Goal: Information Seeking & Learning: Learn about a topic

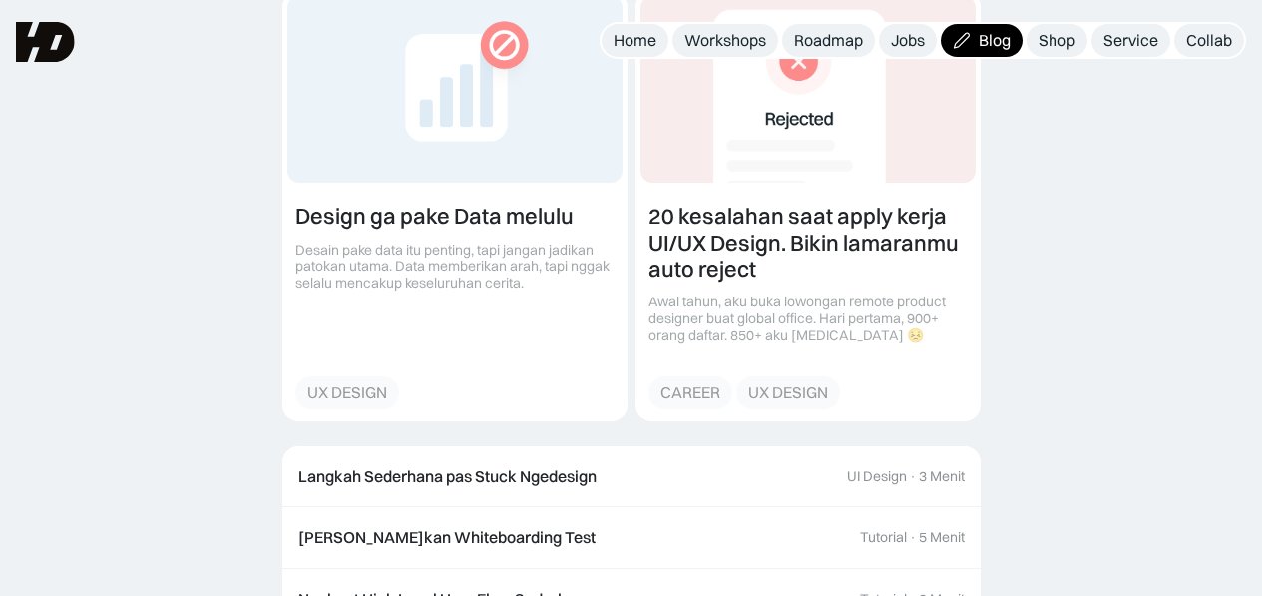
scroll to position [4374, 0]
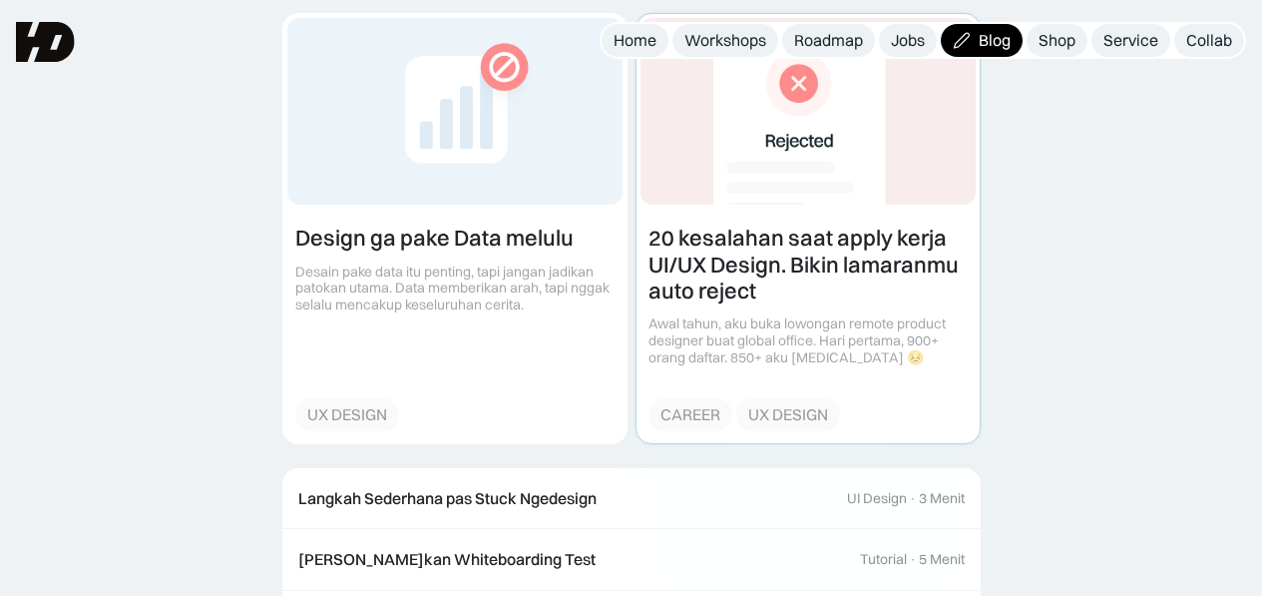
click at [768, 379] on link at bounding box center [808, 228] width 343 height 428
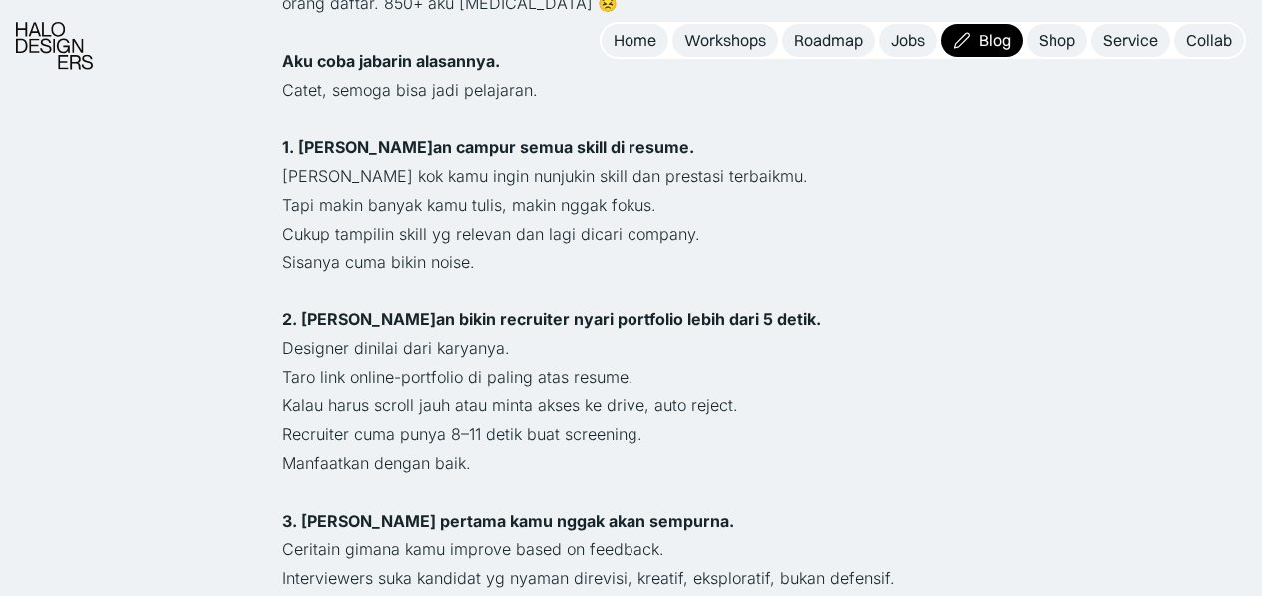
scroll to position [1019, 0]
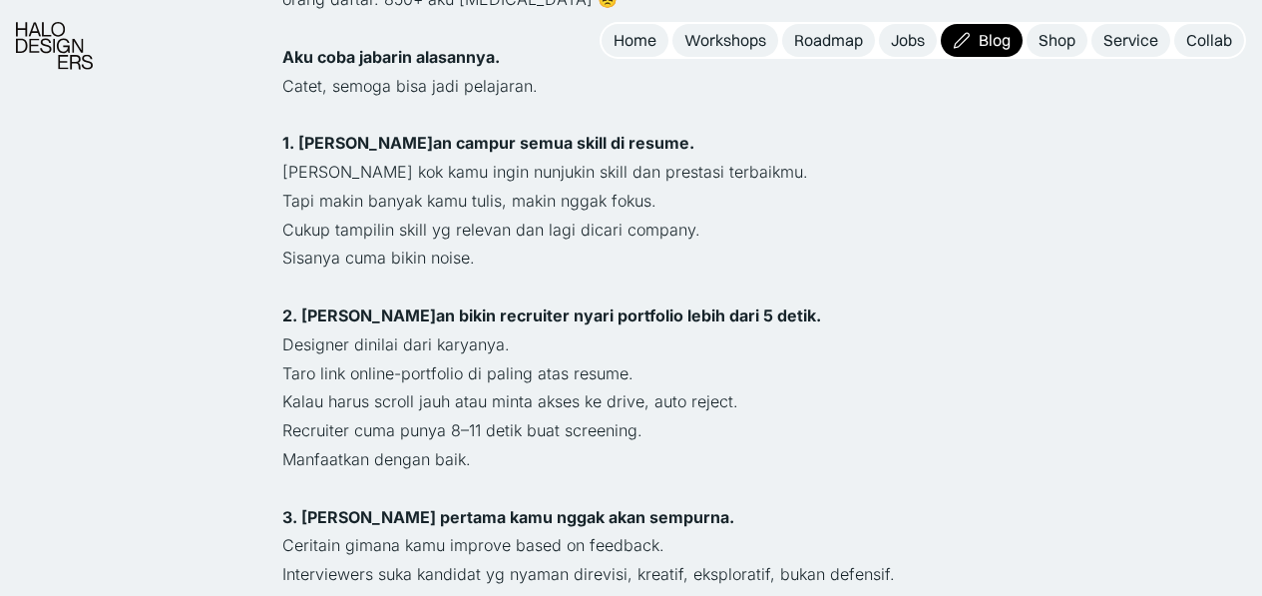
click at [526, 330] on p "Designer dinilai dari karyanya." at bounding box center [631, 344] width 698 height 29
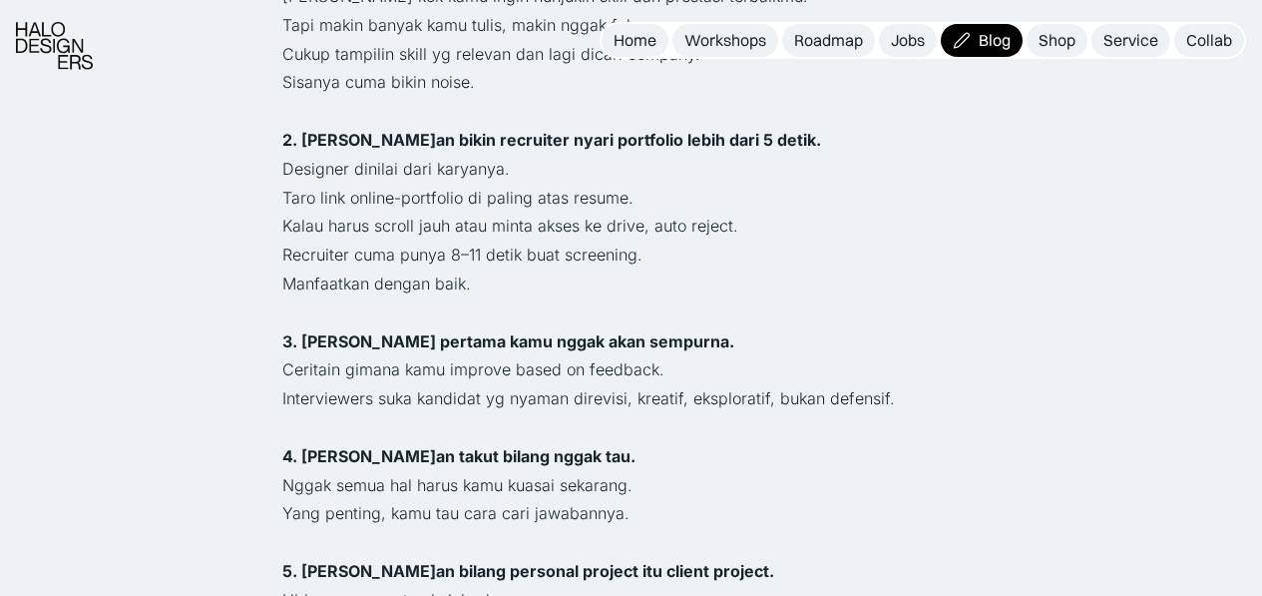
scroll to position [1197, 0]
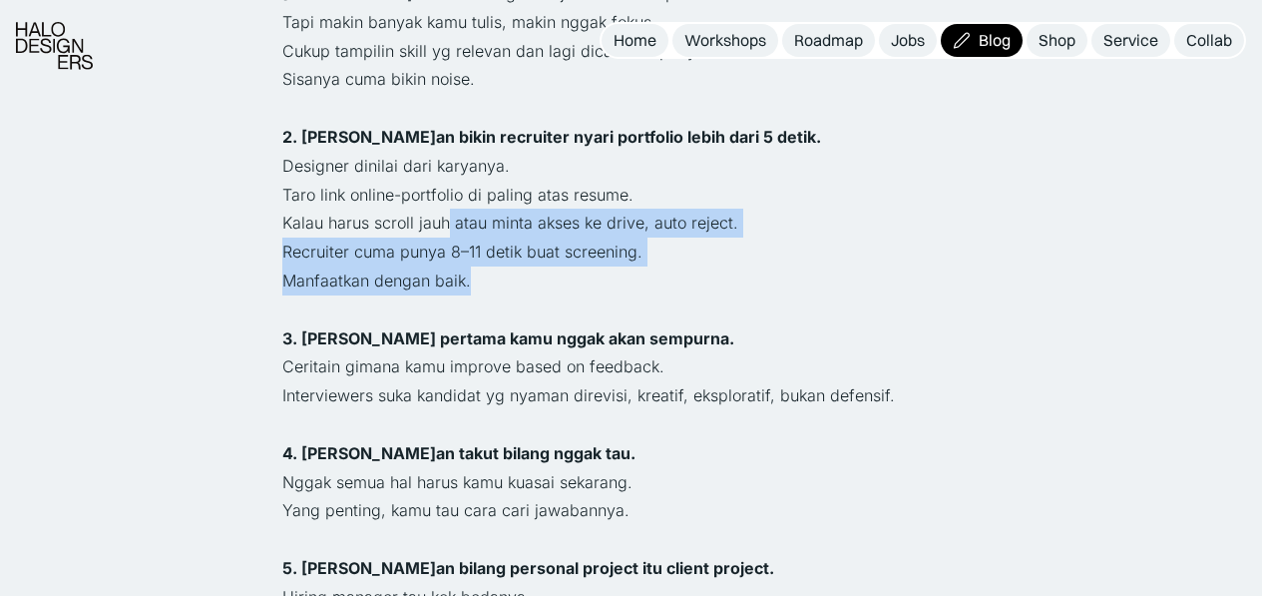
drag, startPoint x: 473, startPoint y: 216, endPoint x: 447, endPoint y: 173, distance: 50.1
click at [447, 209] on p "Kalau harus scroll jauh atau minta akses ke drive, auto reject." at bounding box center [631, 223] width 698 height 29
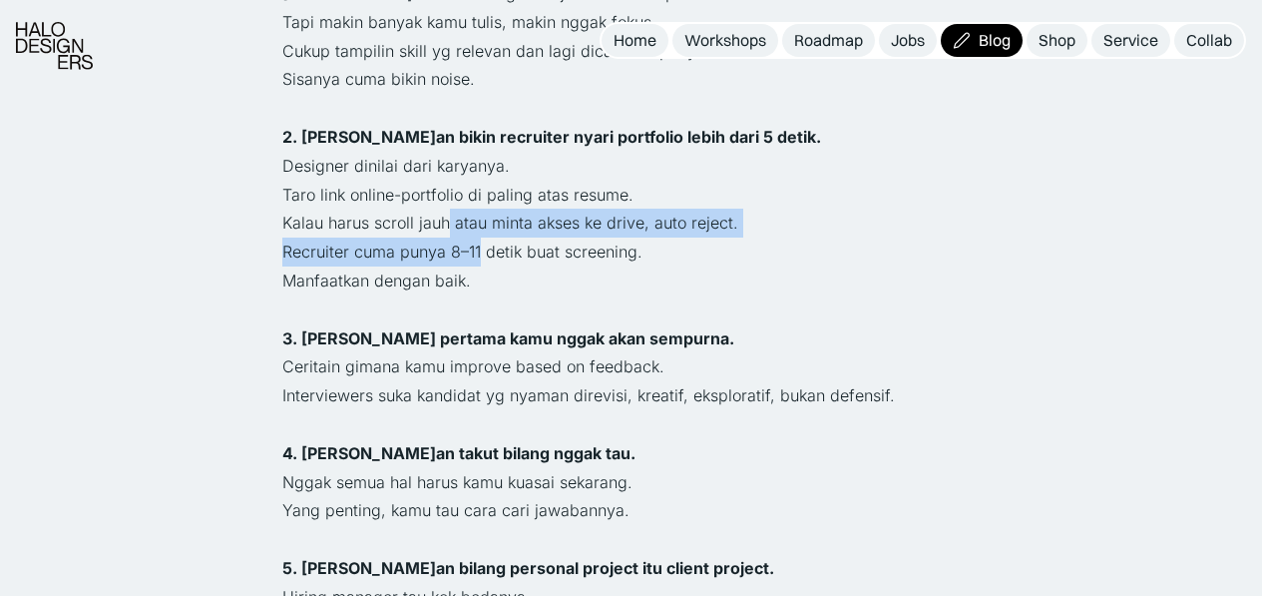
drag, startPoint x: 447, startPoint y: 173, endPoint x: 472, endPoint y: 222, distance: 55.8
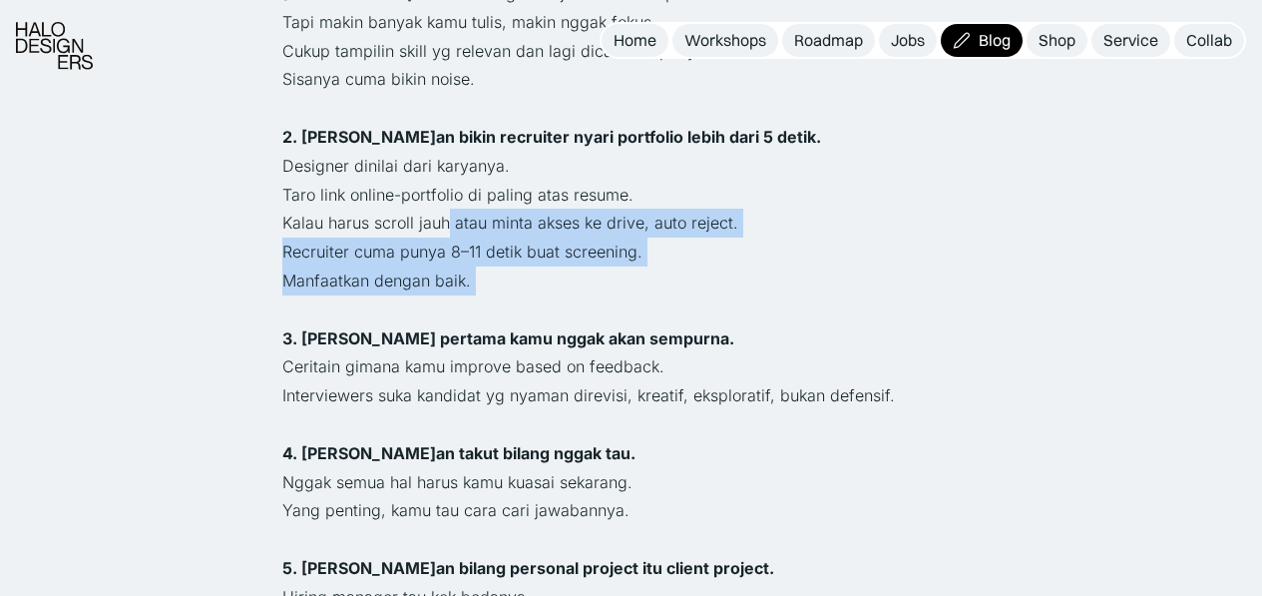
click at [472, 266] on p "Manfaatkan dengan baik." at bounding box center [631, 280] width 698 height 29
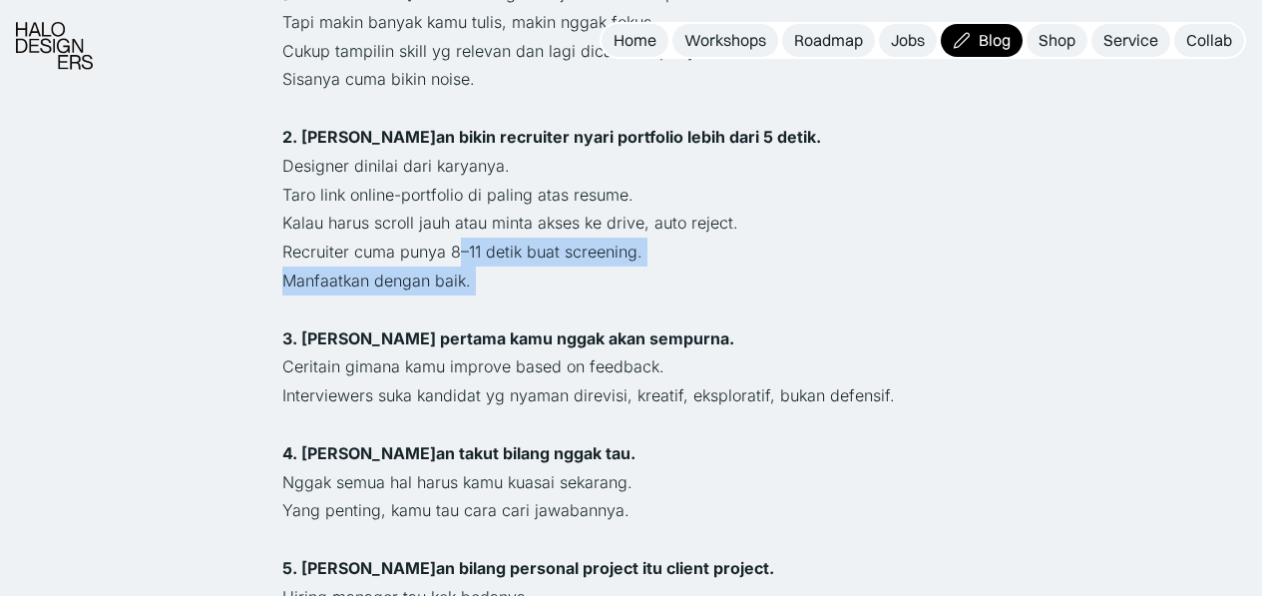
drag, startPoint x: 472, startPoint y: 222, endPoint x: 450, endPoint y: 202, distance: 30.3
click at [450, 237] on p "Recruiter cuma punya 8–11 detik buat screening." at bounding box center [631, 251] width 698 height 29
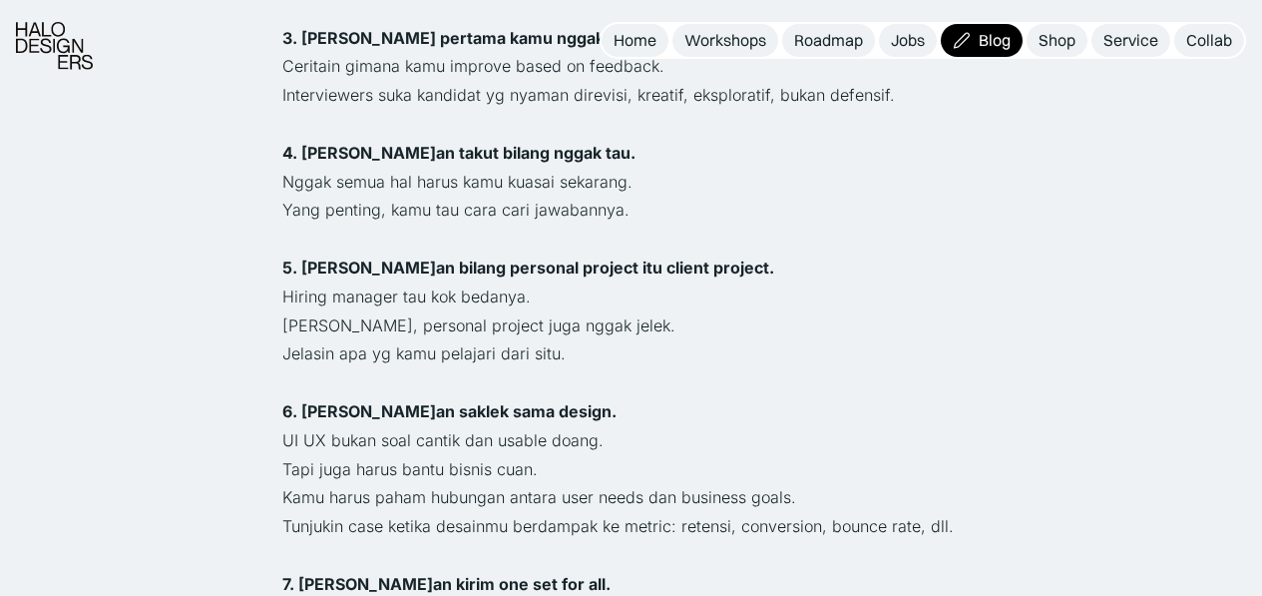
scroll to position [1499, 0]
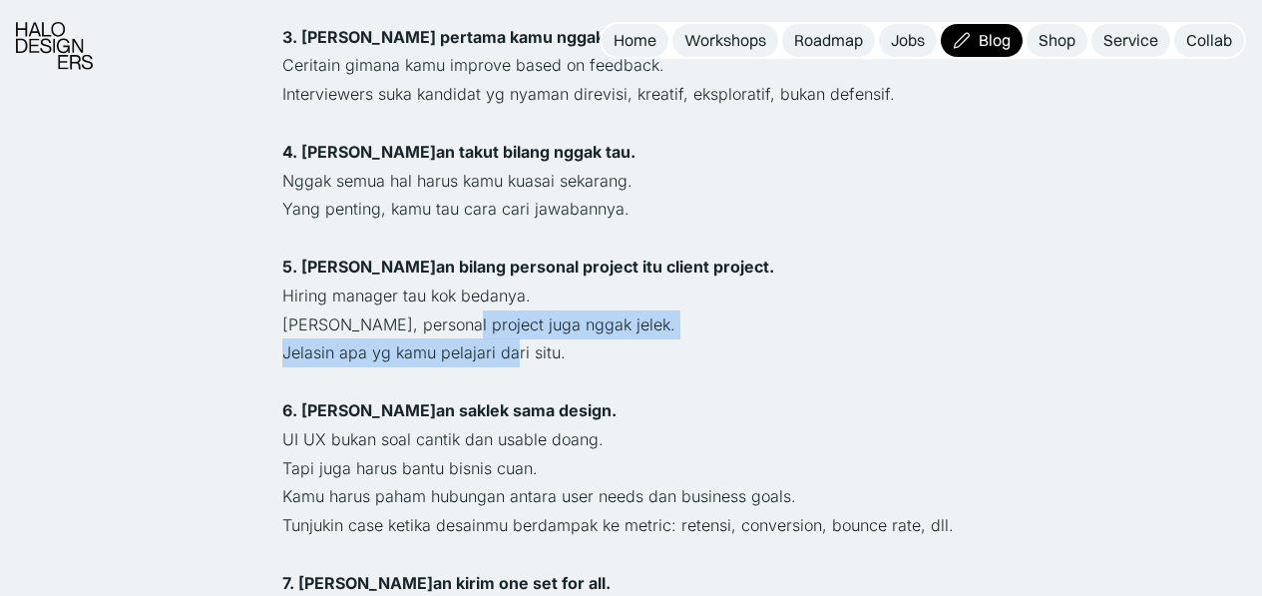
drag, startPoint x: 440, startPoint y: 274, endPoint x: 521, endPoint y: 297, distance: 84.0
click at [521, 297] on div "Tips udah banyak yg ngasih di instagram. Tapi yg sering bikin gagal justru hal2…" at bounding box center [631, 511] width 698 height 2356
click at [521, 338] on p "Jelasin apa yg kamu pelajari dari situ." at bounding box center [631, 352] width 698 height 29
drag, startPoint x: 521, startPoint y: 297, endPoint x: 488, endPoint y: 273, distance: 40.7
click at [488, 273] on div "Tips udah banyak yg ngasih di instagram. Tapi yg sering bikin gagal justru hal2…" at bounding box center [631, 511] width 698 height 2356
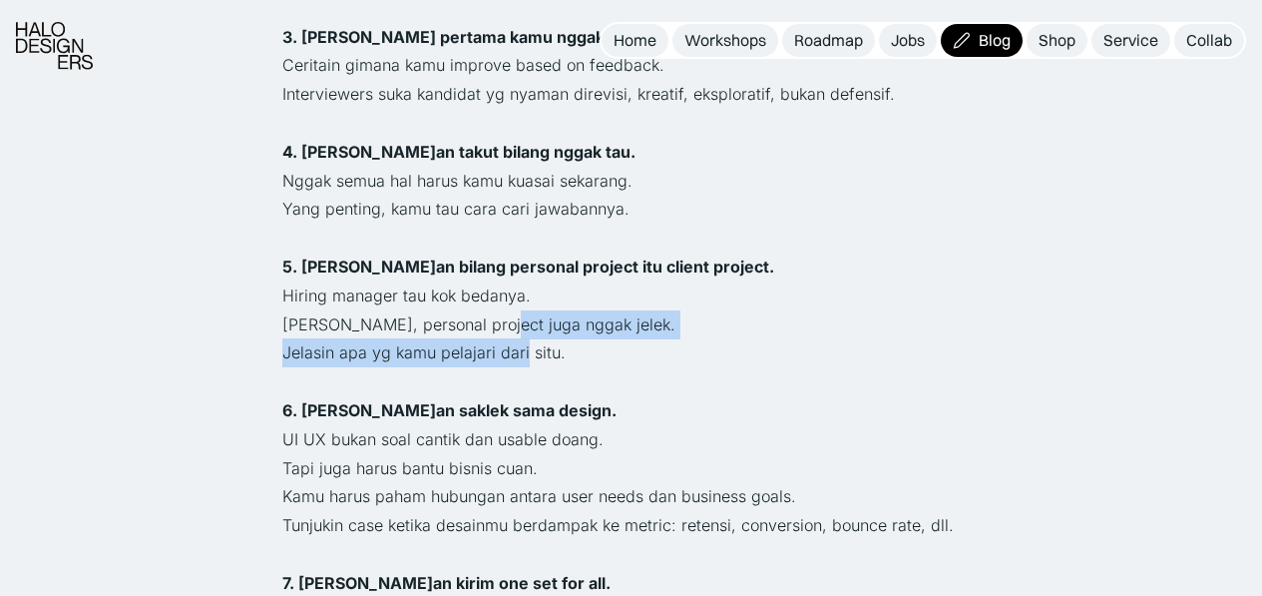
click at [488, 310] on p "Jujur aja, personal project juga nggak jelek." at bounding box center [631, 324] width 698 height 29
drag, startPoint x: 488, startPoint y: 273, endPoint x: 537, endPoint y: 293, distance: 52.8
click at [537, 293] on div "Tips udah banyak yg ngasih di instagram. Tapi yg sering bikin gagal justru hal2…" at bounding box center [631, 511] width 698 height 2356
click at [537, 338] on p "Jelasin apa yg kamu pelajari dari situ." at bounding box center [631, 352] width 698 height 29
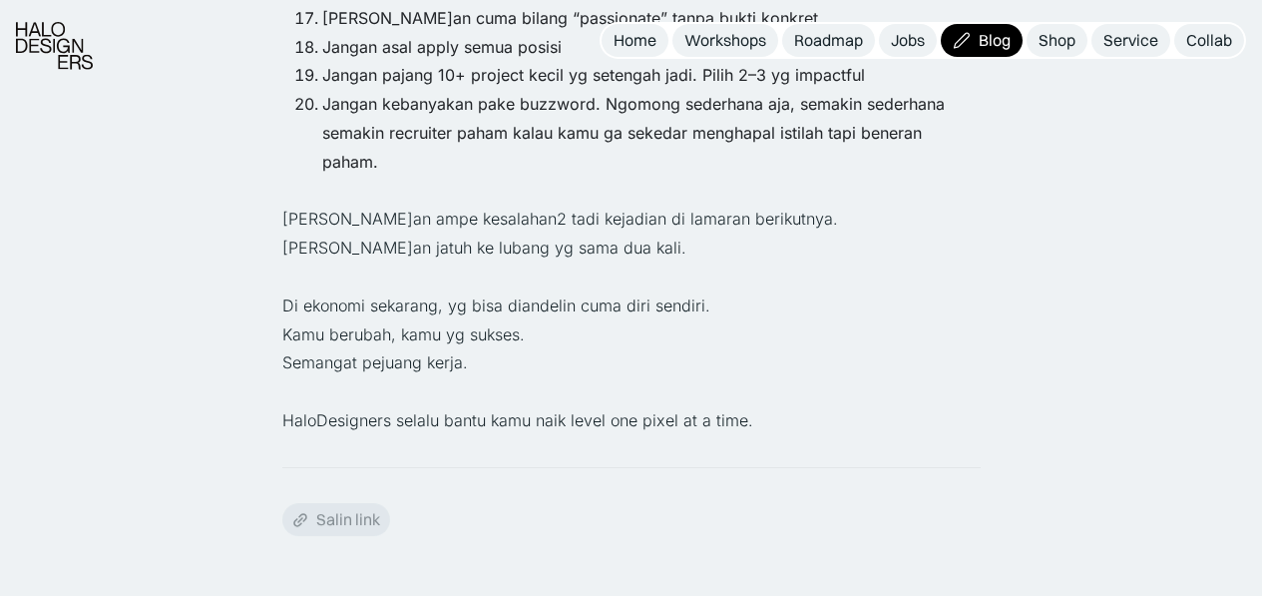
scroll to position [2754, 0]
